Goal: Task Accomplishment & Management: Manage account settings

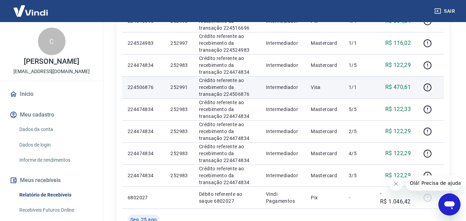
scroll to position [229, 0]
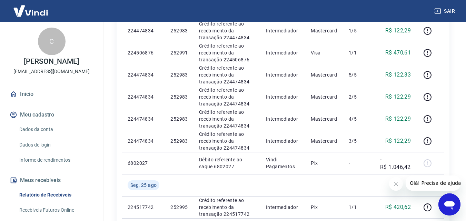
click at [393, 185] on icon "Fechar mensagem da empresa" at bounding box center [396, 184] width 6 height 6
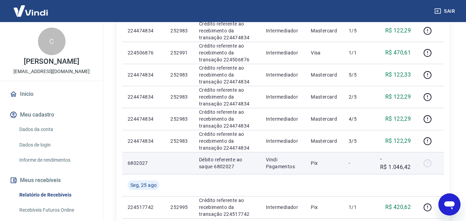
scroll to position [159, 0]
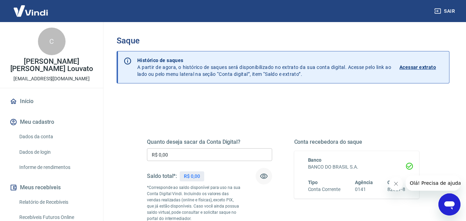
click at [263, 179] on icon "button" at bounding box center [264, 176] width 8 height 5
click at [263, 178] on icon "button" at bounding box center [264, 176] width 8 height 8
click at [396, 184] on icon "Fechar mensagem da empresa" at bounding box center [396, 184] width 6 height 6
click at [265, 175] on icon "button" at bounding box center [264, 176] width 8 height 5
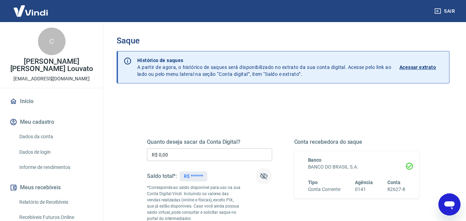
click at [265, 175] on icon "button" at bounding box center [264, 176] width 8 height 7
click at [262, 174] on icon "button" at bounding box center [264, 176] width 8 height 5
click at [262, 174] on icon "button" at bounding box center [264, 176] width 8 height 8
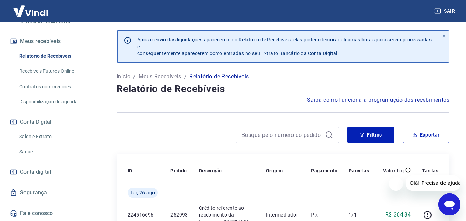
scroll to position [138, 0]
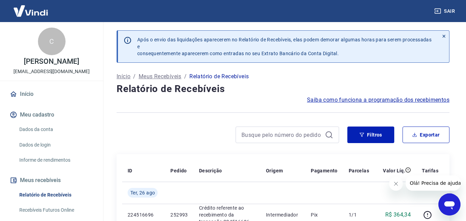
scroll to position [69, 0]
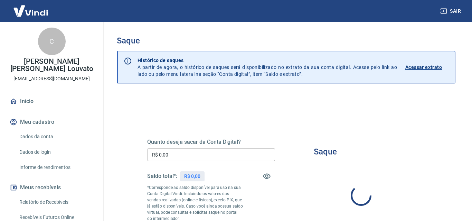
type input "R$ 0,00"
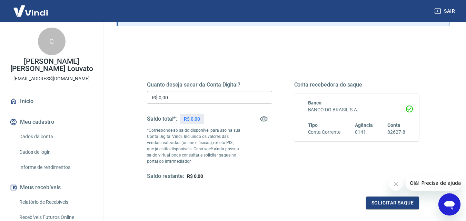
scroll to position [104, 0]
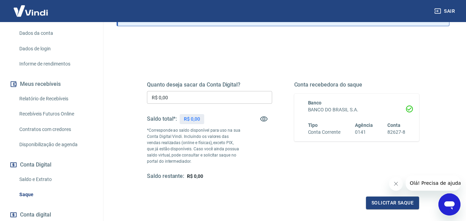
click at [38, 173] on link "Saldo e Extrato" at bounding box center [56, 180] width 78 height 14
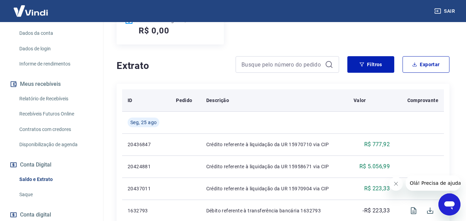
scroll to position [138, 0]
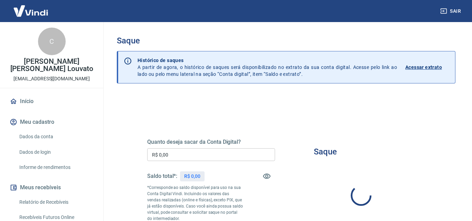
type input "R$ 0,00"
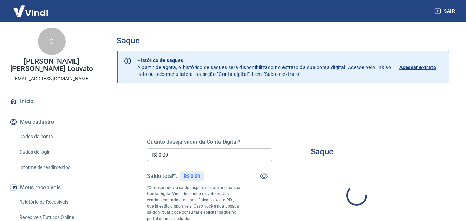
type input "R$ 0,00"
